Goal: Transaction & Acquisition: Purchase product/service

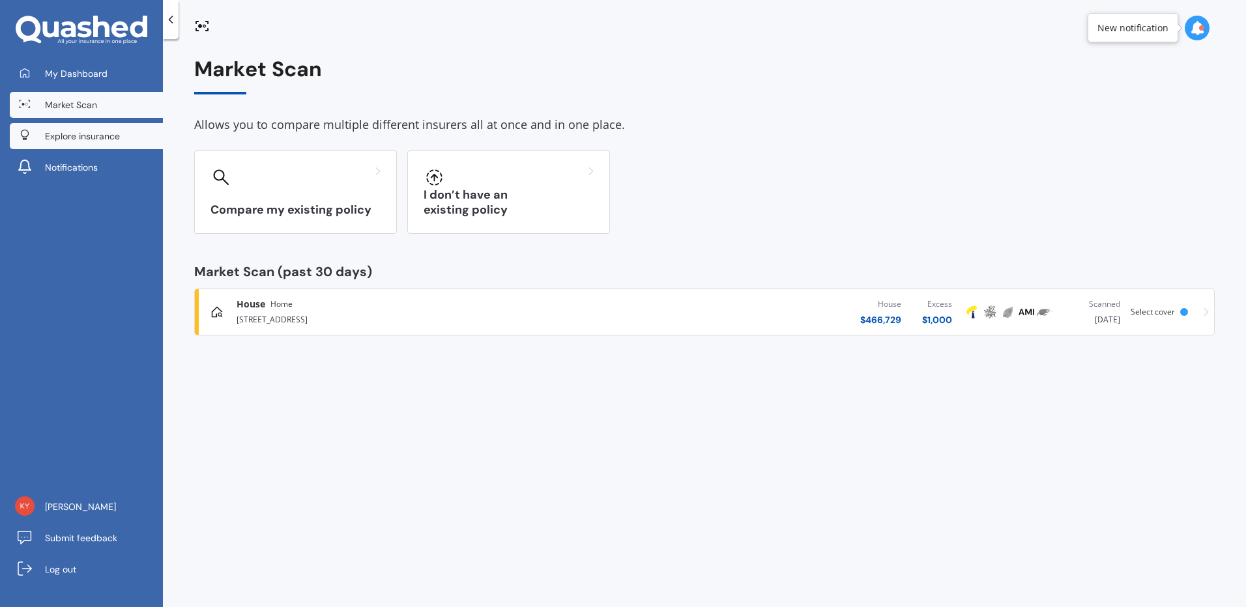
click at [59, 134] on span "Explore insurance" at bounding box center [82, 136] width 75 height 13
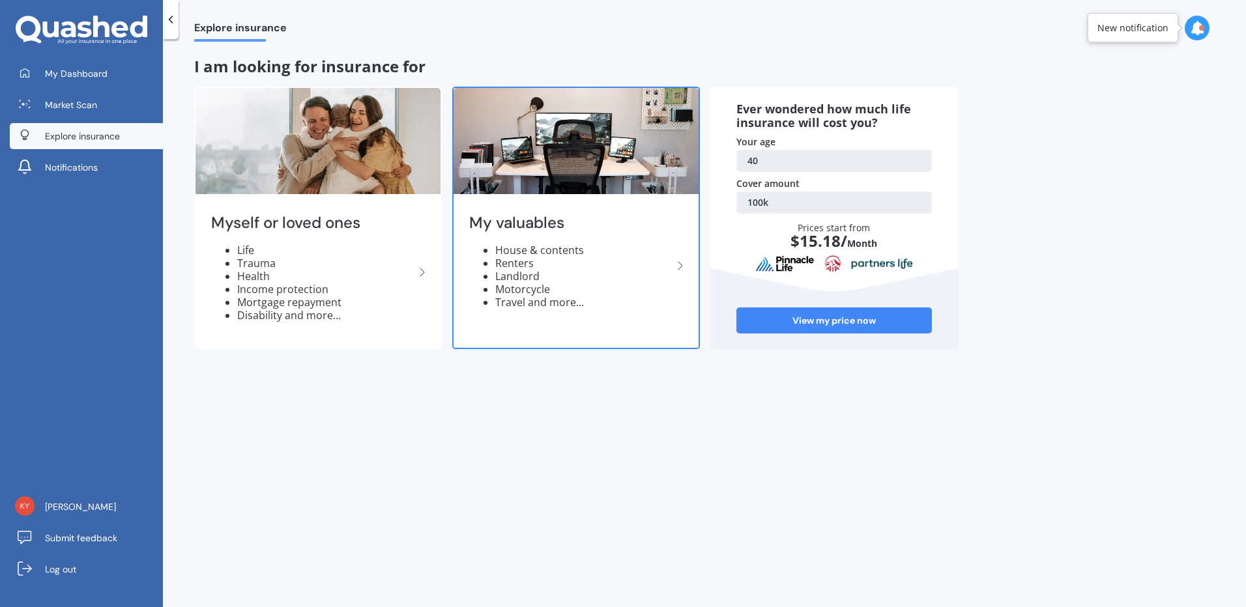
click at [542, 217] on h2 "My valuables" at bounding box center [570, 223] width 203 height 20
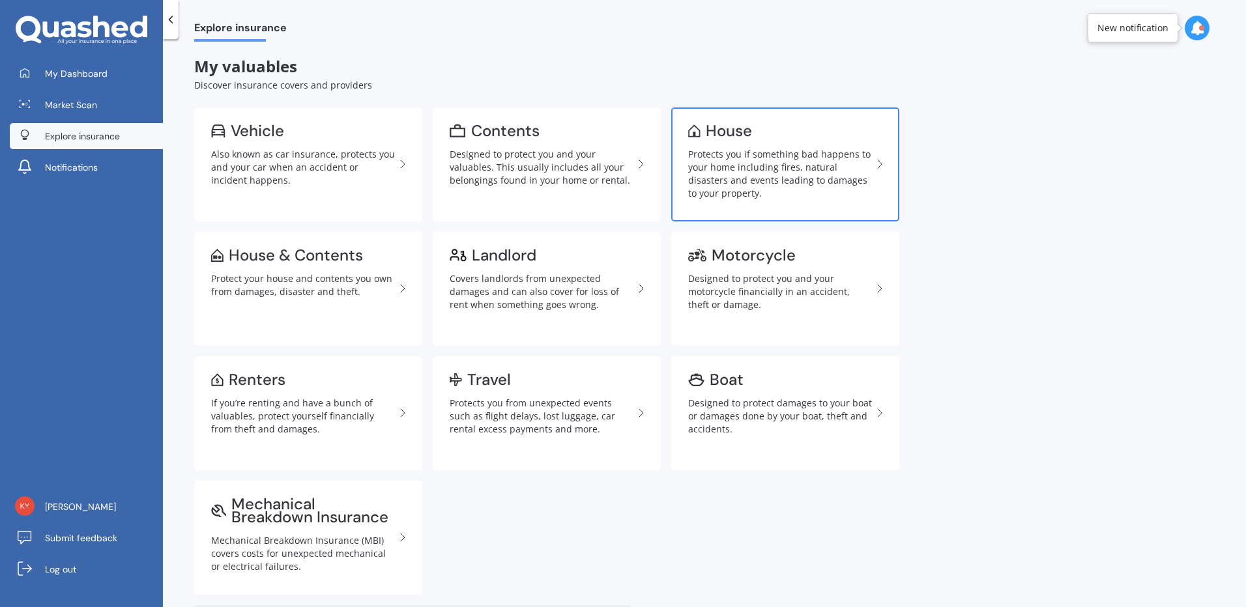
click at [743, 191] on div "Protects you if something bad happens to your home including fires, natural dis…" at bounding box center [780, 174] width 184 height 52
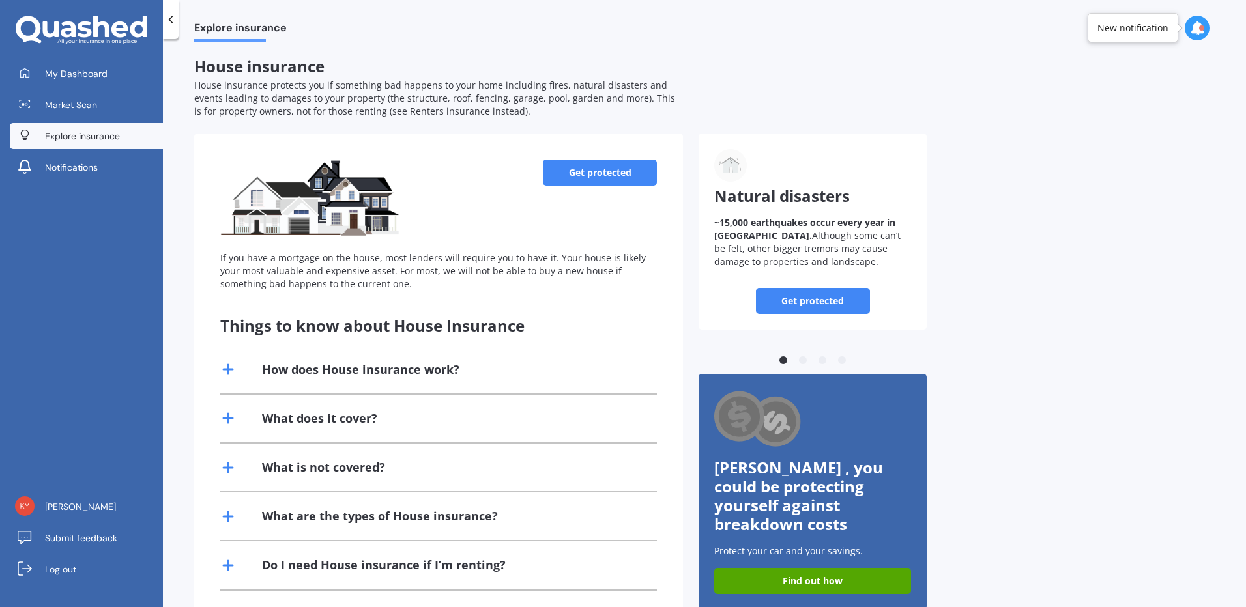
click at [628, 169] on link "Get protected" at bounding box center [600, 173] width 114 height 26
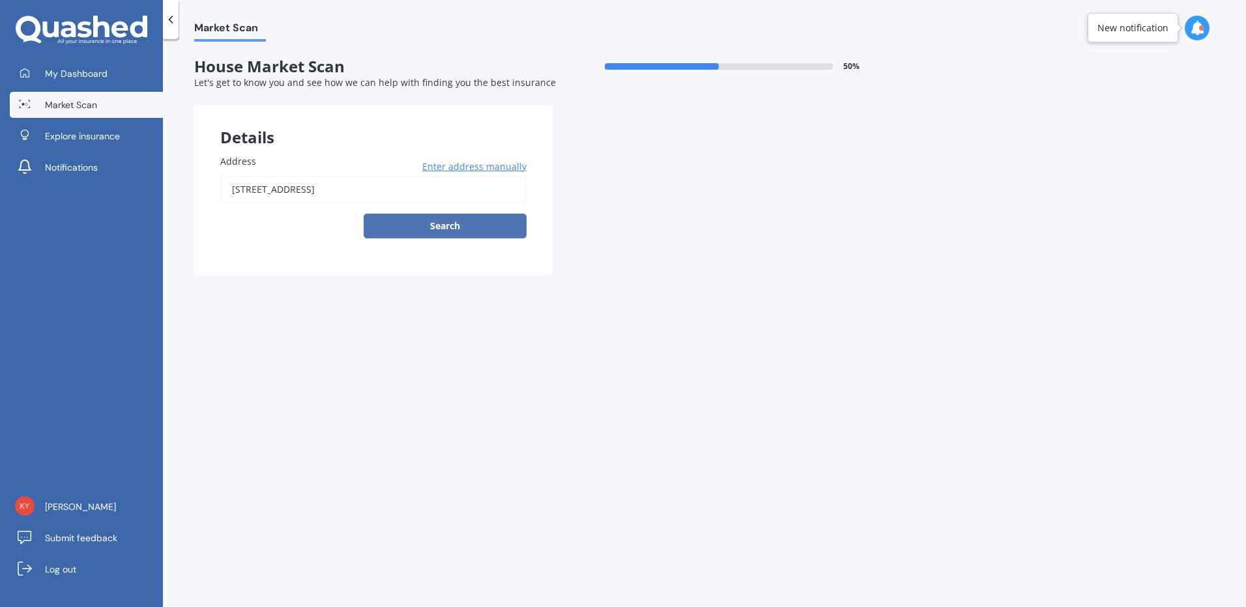
click at [465, 230] on button "Search" at bounding box center [445, 226] width 163 height 25
type input "[STREET_ADDRESS]"
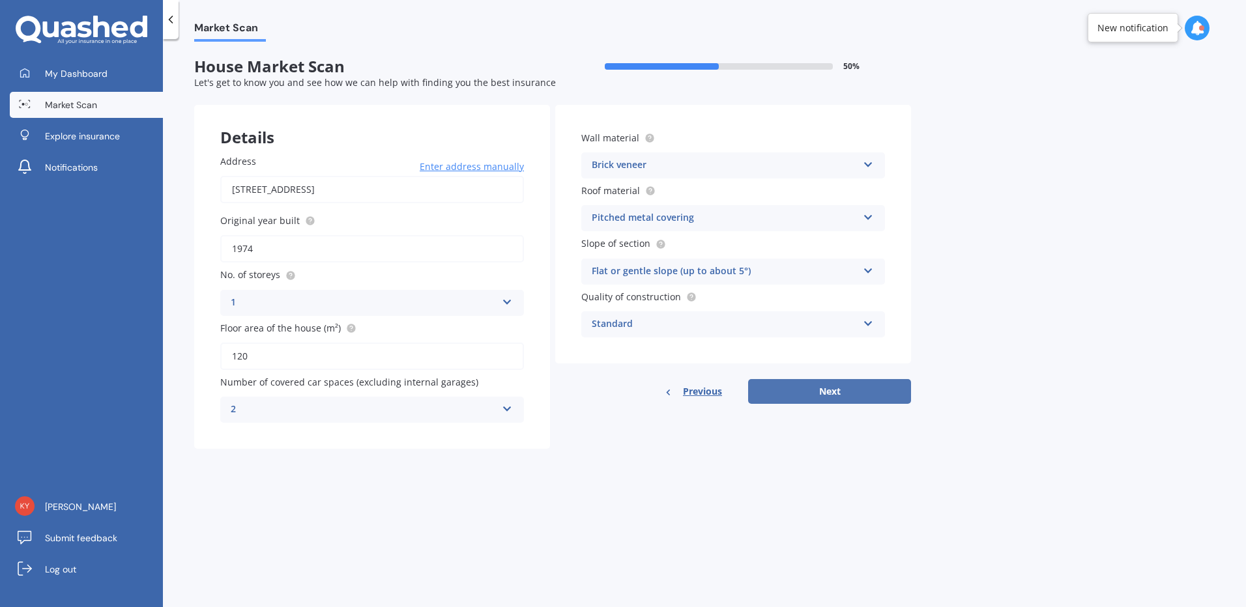
click at [818, 387] on button "Next" at bounding box center [829, 391] width 163 height 25
select select "14"
select select "06"
select select "1985"
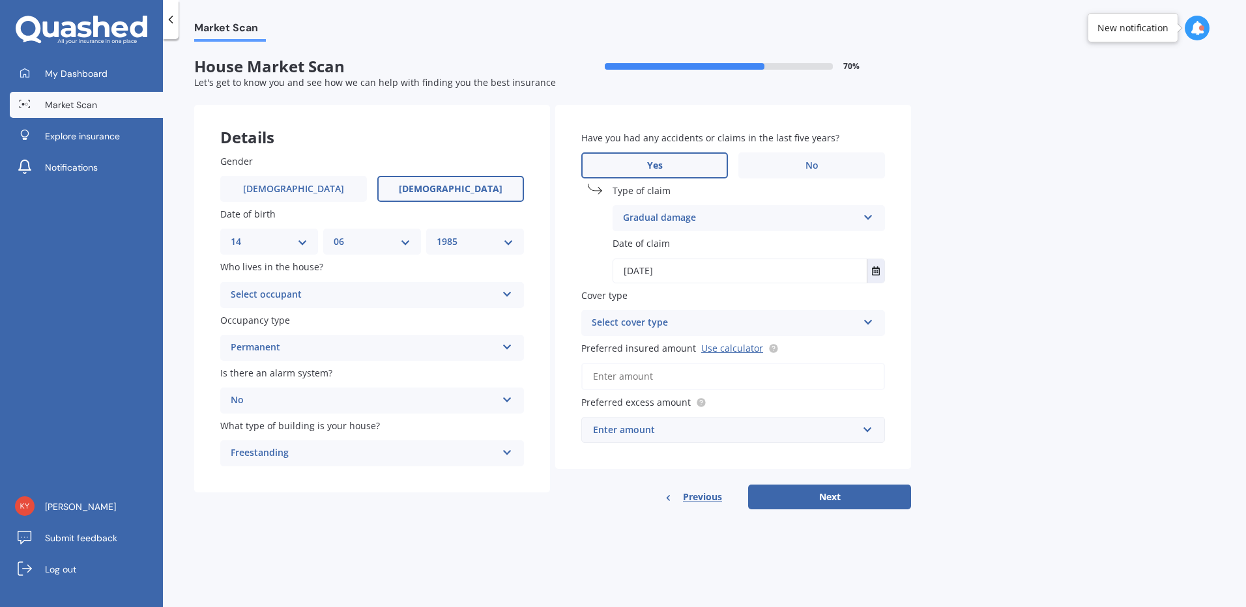
click at [869, 323] on icon at bounding box center [868, 319] width 11 height 9
click at [824, 373] on input "Preferred insured amount Use calculator" at bounding box center [733, 376] width 304 height 27
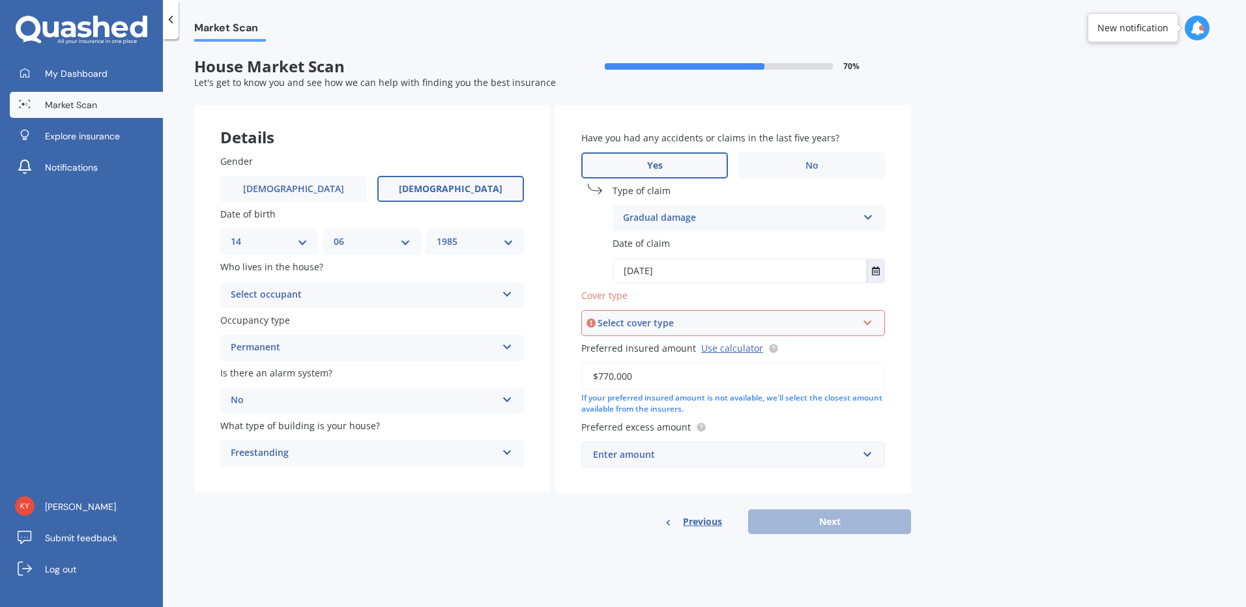
type input "$770,000"
click at [828, 455] on div "Enter amount" at bounding box center [725, 455] width 265 height 14
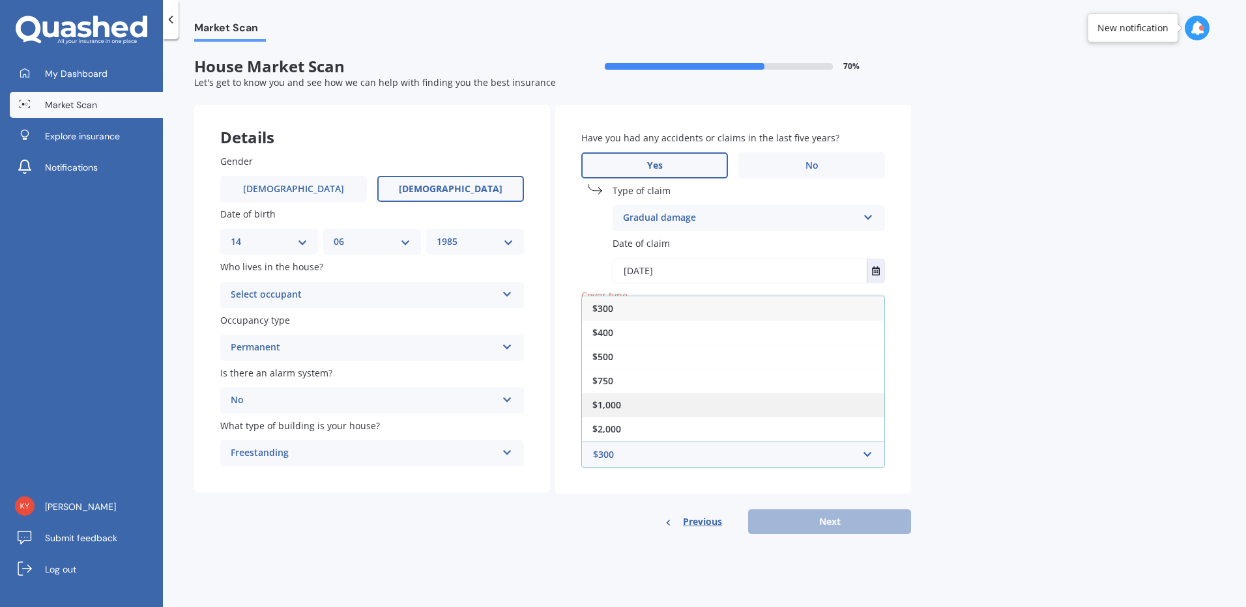
click at [831, 394] on div "$1,000" at bounding box center [733, 405] width 302 height 24
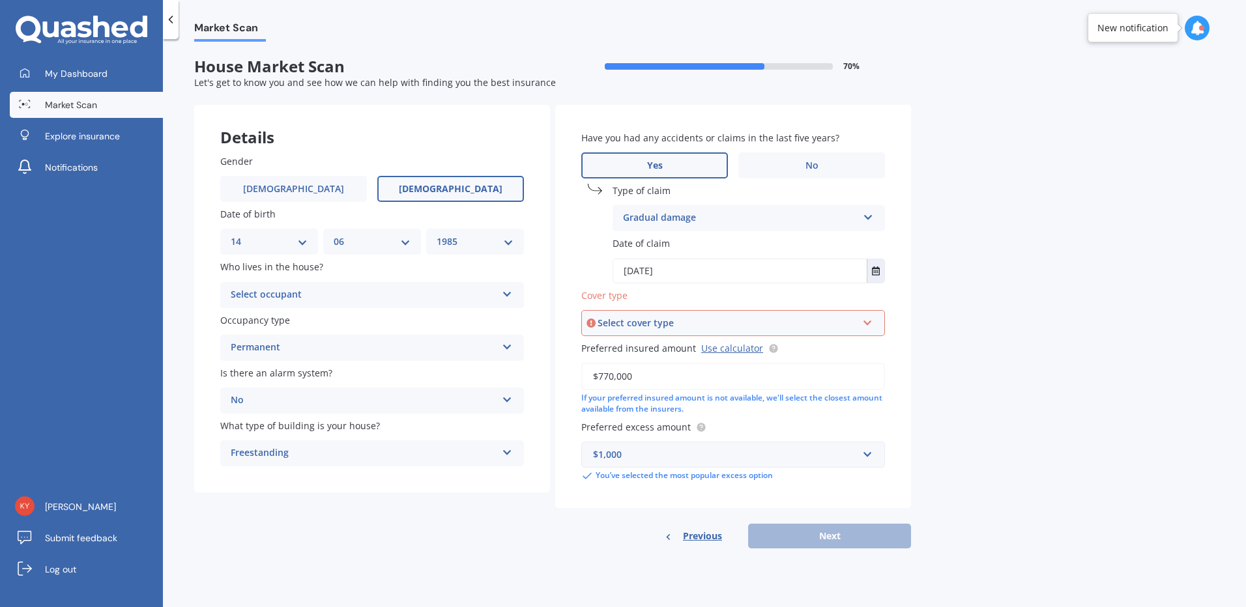
click at [839, 536] on div "Previous Next" at bounding box center [733, 536] width 356 height 25
click at [869, 319] on icon at bounding box center [867, 320] width 11 height 9
click at [856, 328] on div "High" at bounding box center [727, 323] width 259 height 14
click at [876, 317] on div "Select cover type High" at bounding box center [733, 323] width 304 height 26
click at [616, 351] on div "High" at bounding box center [733, 347] width 301 height 23
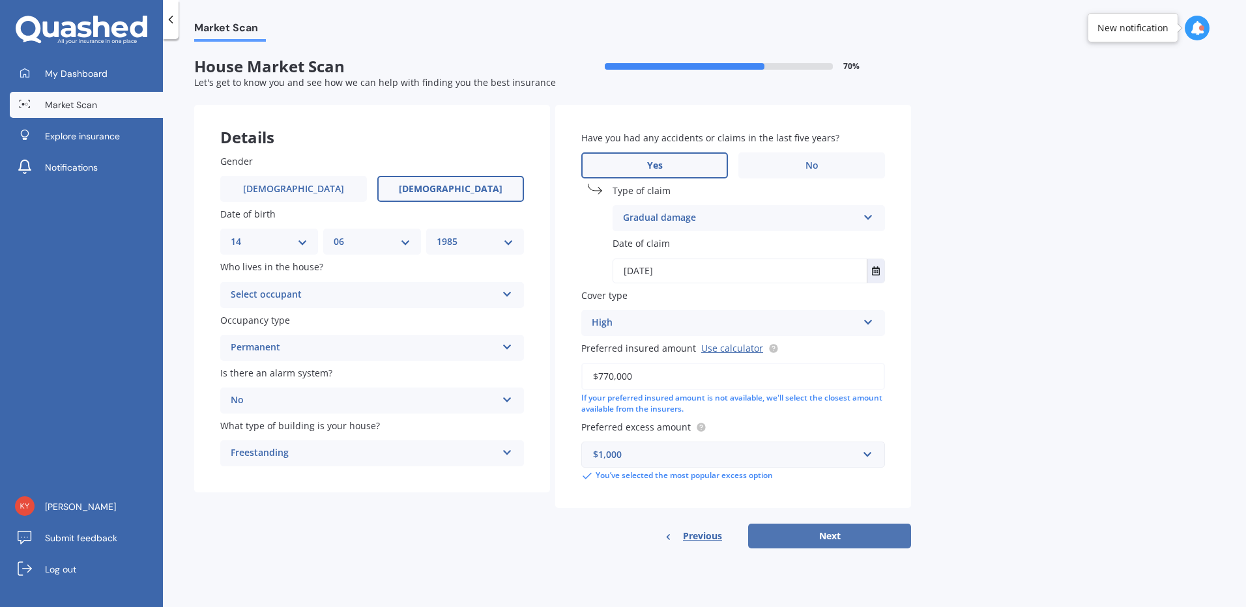
click at [855, 536] on button "Next" at bounding box center [829, 536] width 163 height 25
click at [507, 293] on icon at bounding box center [506, 292] width 11 height 9
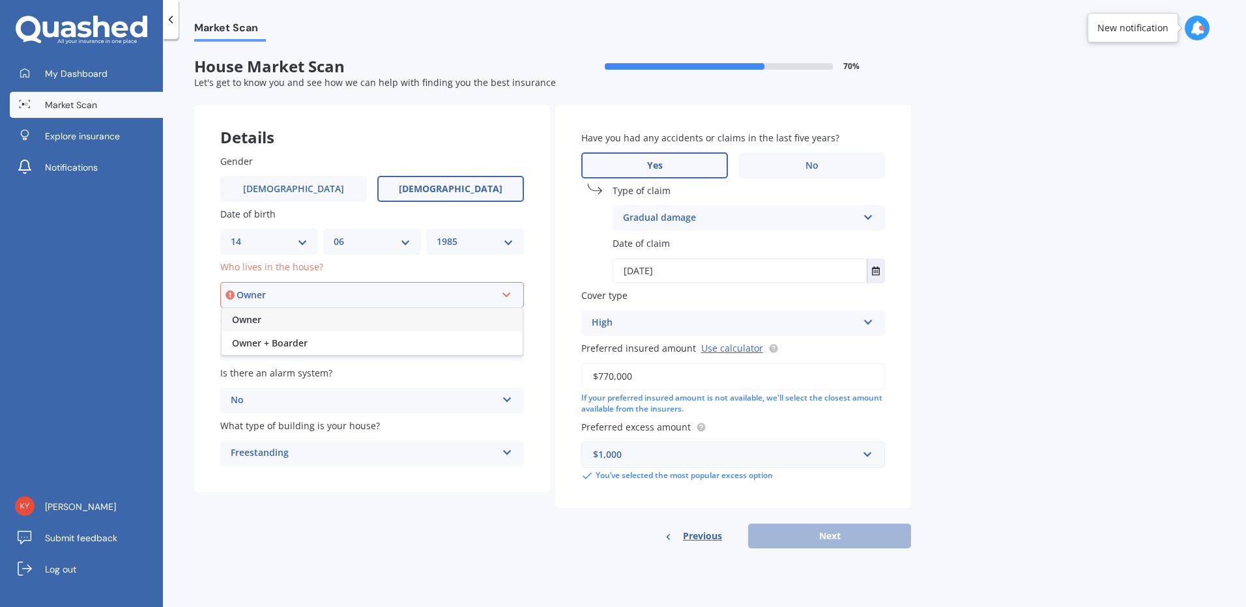
click at [465, 319] on div "Owner" at bounding box center [372, 319] width 301 height 23
click at [794, 532] on button "Next" at bounding box center [829, 536] width 163 height 25
select select "14"
select select "06"
select select "1985"
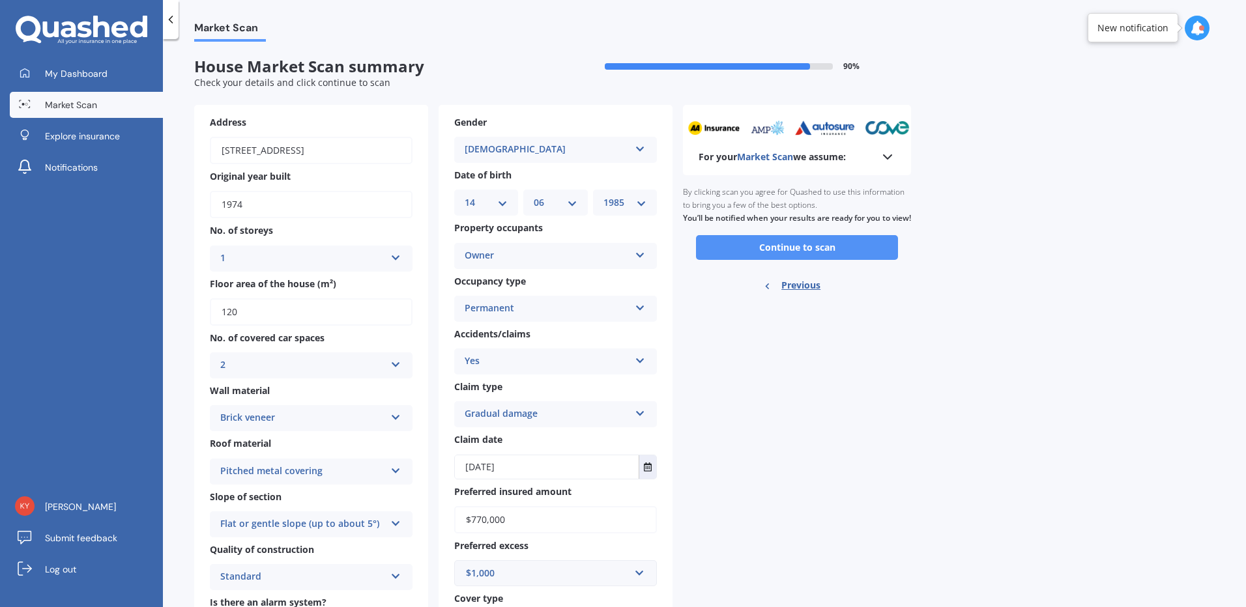
click at [871, 253] on button "Continue to scan" at bounding box center [797, 247] width 202 height 25
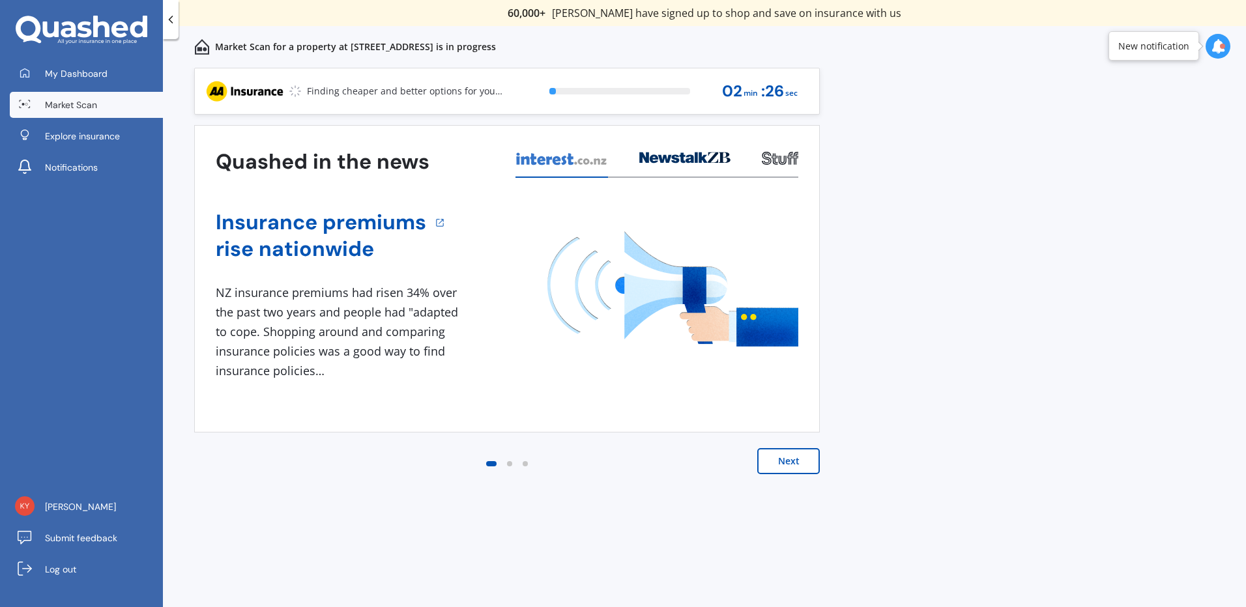
click at [780, 459] on button "Next" at bounding box center [788, 461] width 63 height 26
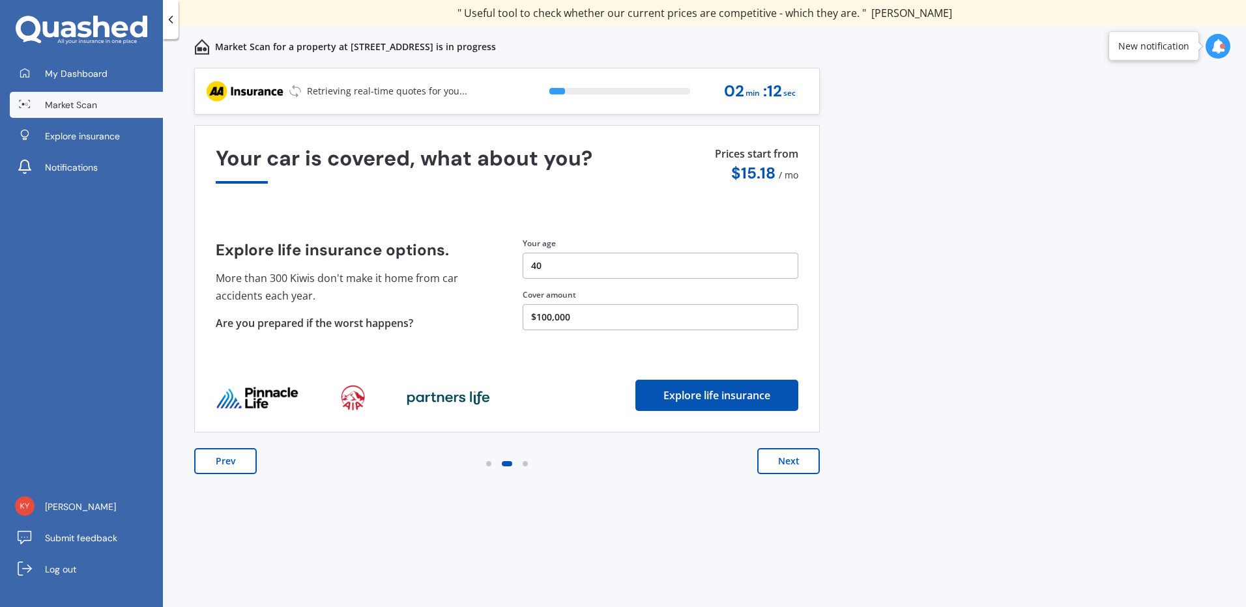
click at [801, 459] on button "Next" at bounding box center [788, 461] width 63 height 26
